Goal: Find specific page/section: Find specific page/section

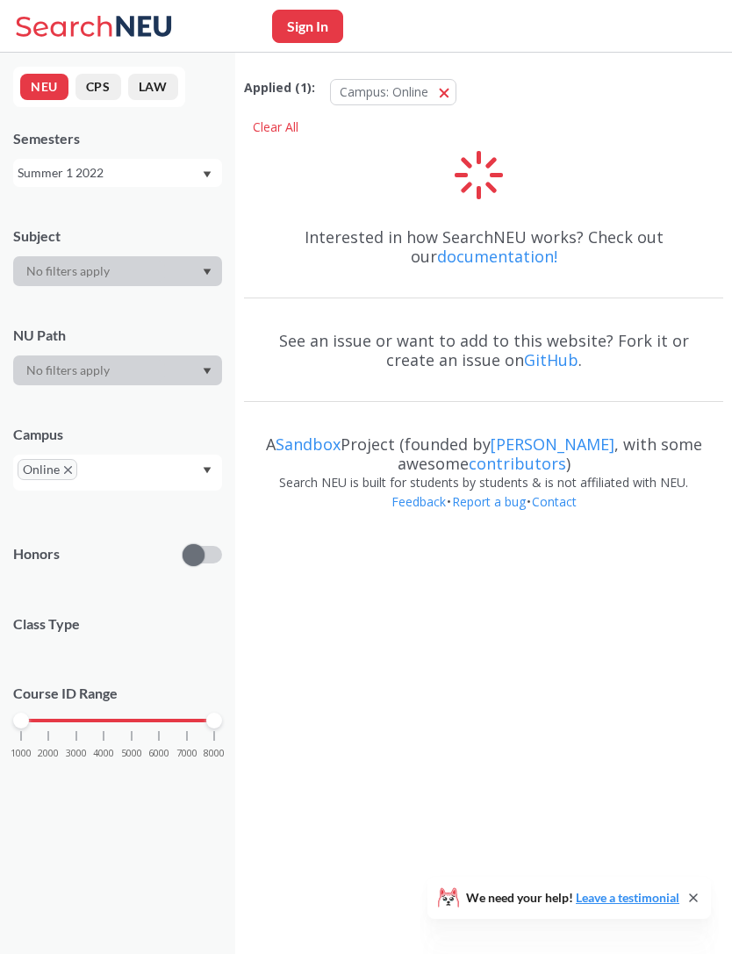
click at [178, 154] on div "Semesters Summer 1 2022" at bounding box center [117, 158] width 209 height 58
click at [195, 162] on div "Summer 1 2022" at bounding box center [117, 173] width 209 height 28
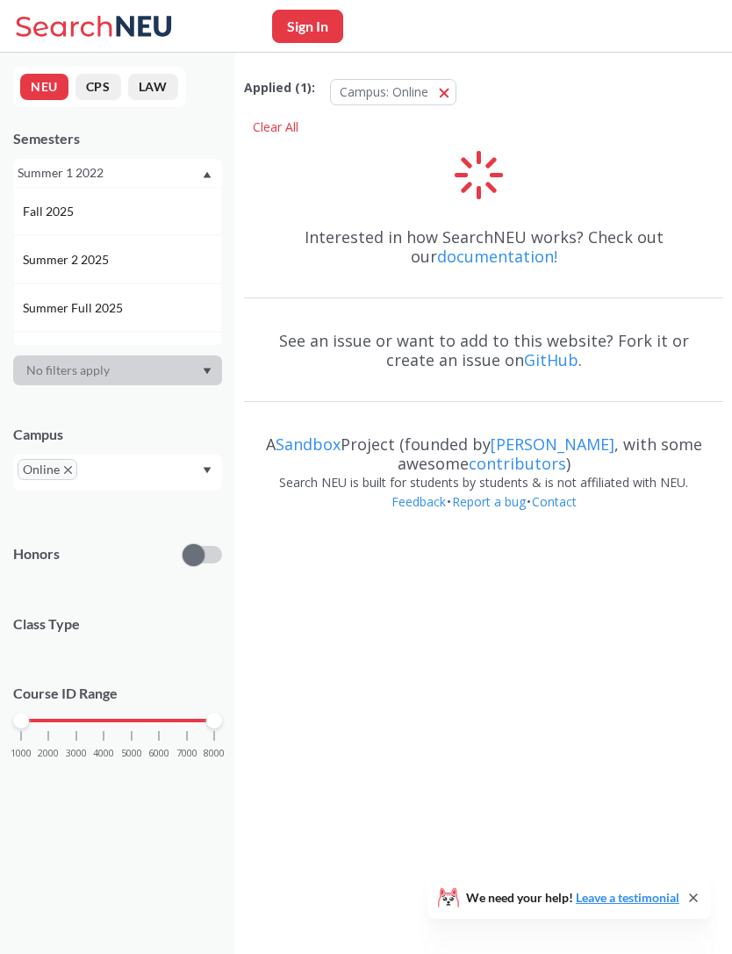
click at [164, 205] on div "Fall 2025" at bounding box center [122, 211] width 198 height 19
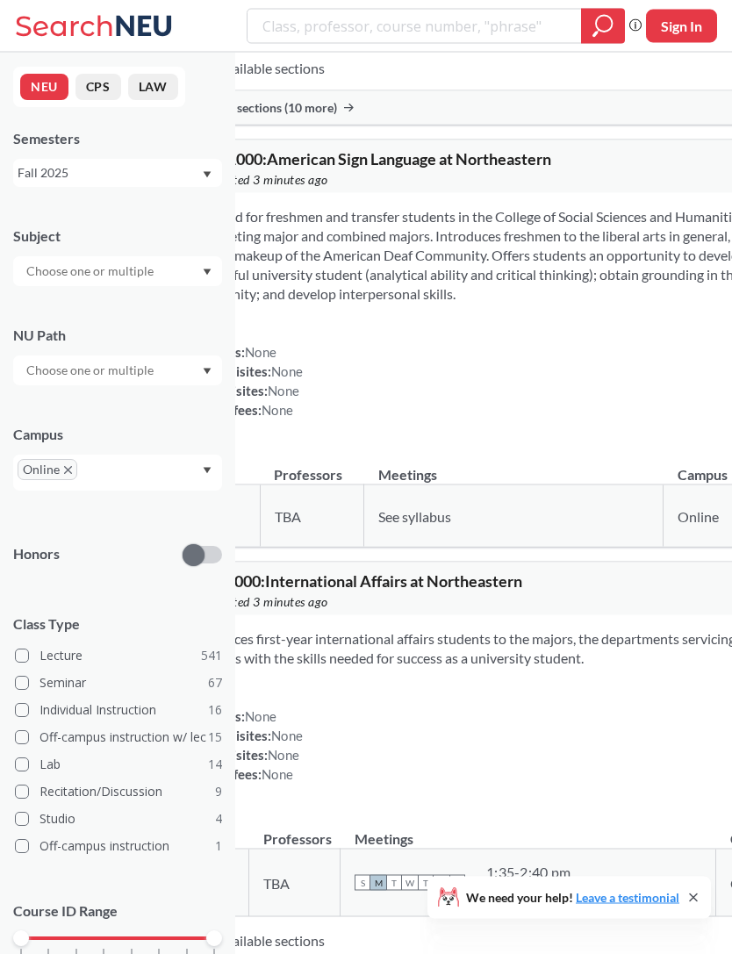
scroll to position [1911, 0]
